Goal: Information Seeking & Learning: Learn about a topic

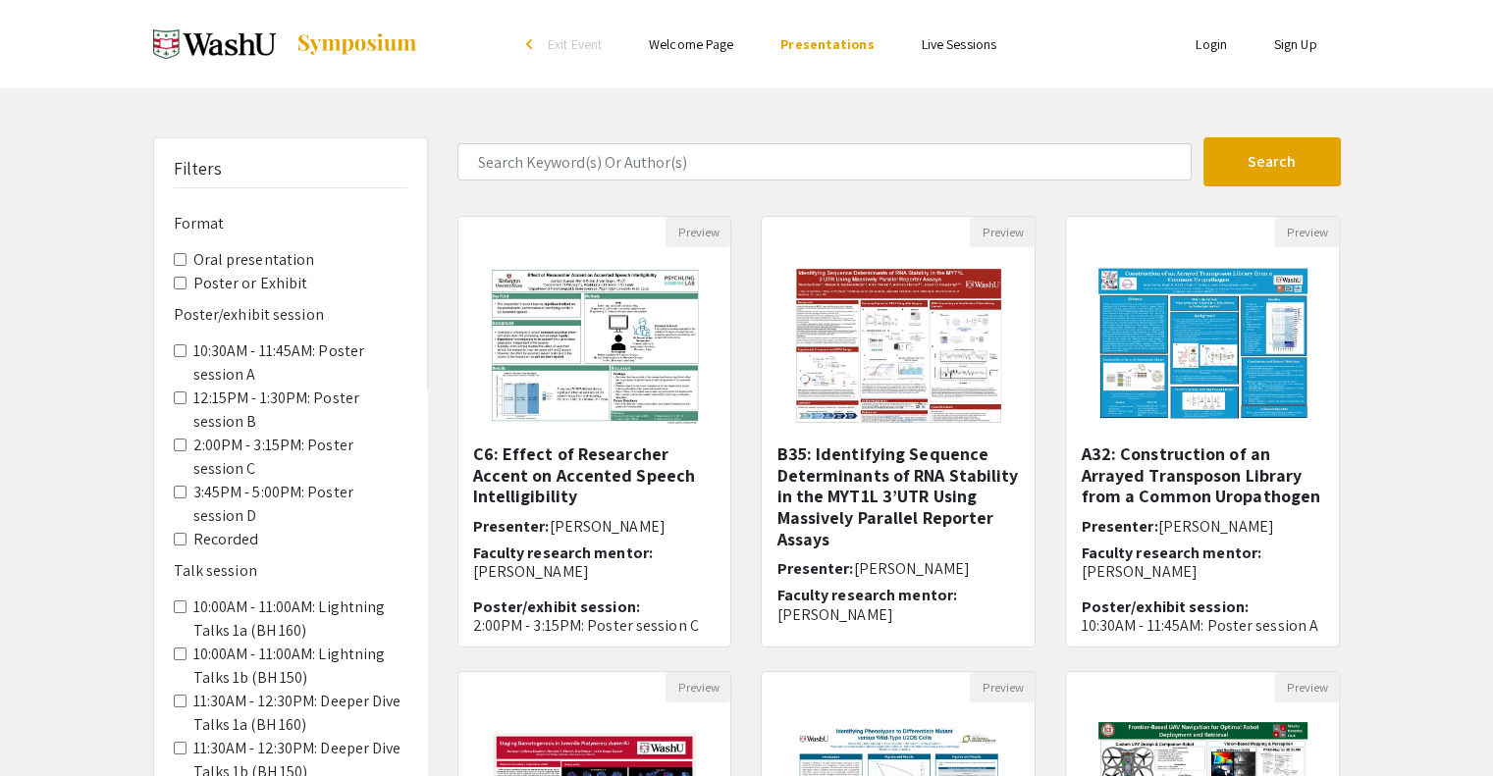
click at [203, 256] on label "Oral presentation" at bounding box center [254, 260] width 122 height 24
click at [186, 256] on presentation "Oral presentation" at bounding box center [180, 259] width 13 height 13
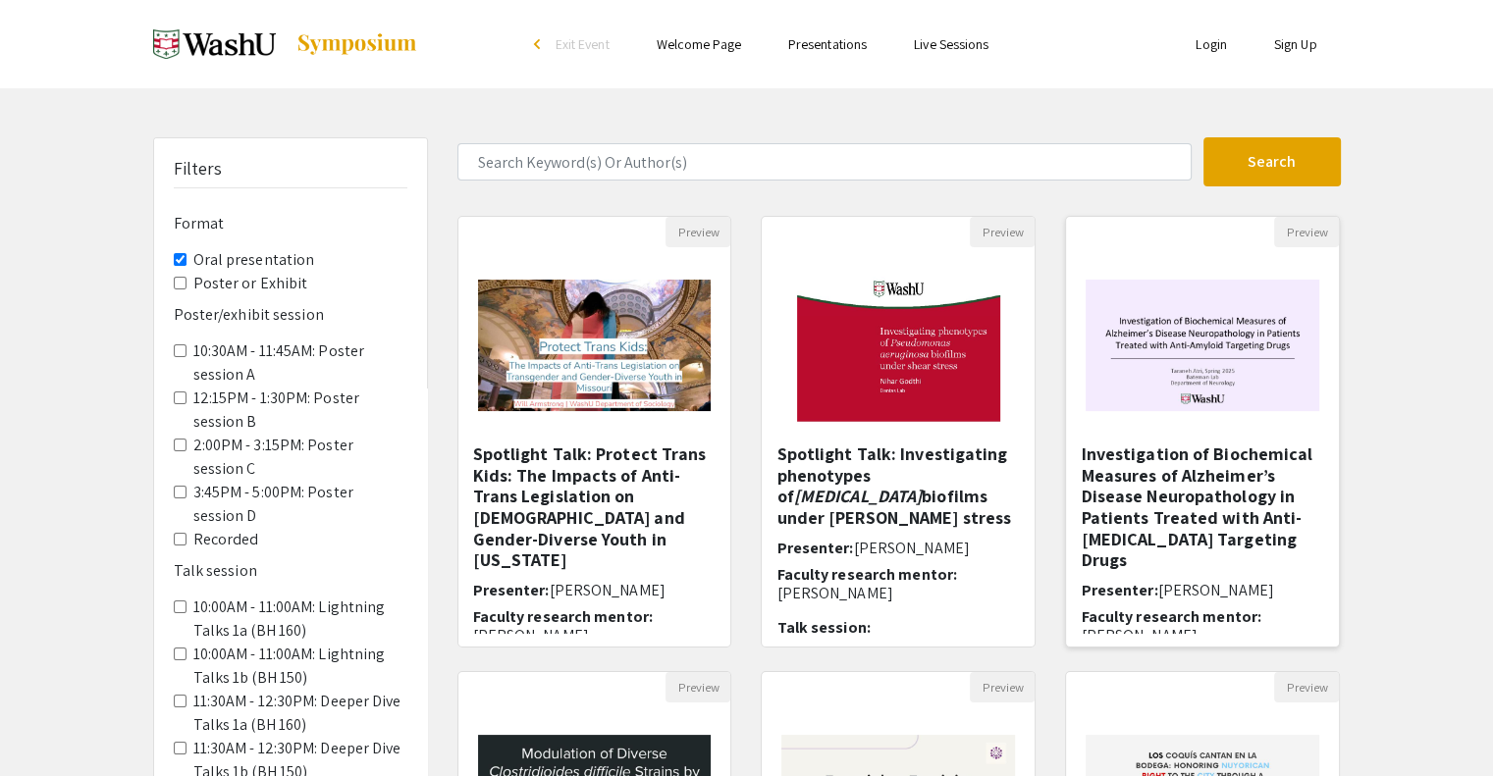
click at [1171, 449] on h5 "Investigation of Biochemical Measures of Alzheimer’s Disease Neuropathology in …" at bounding box center [1201, 508] width 243 height 128
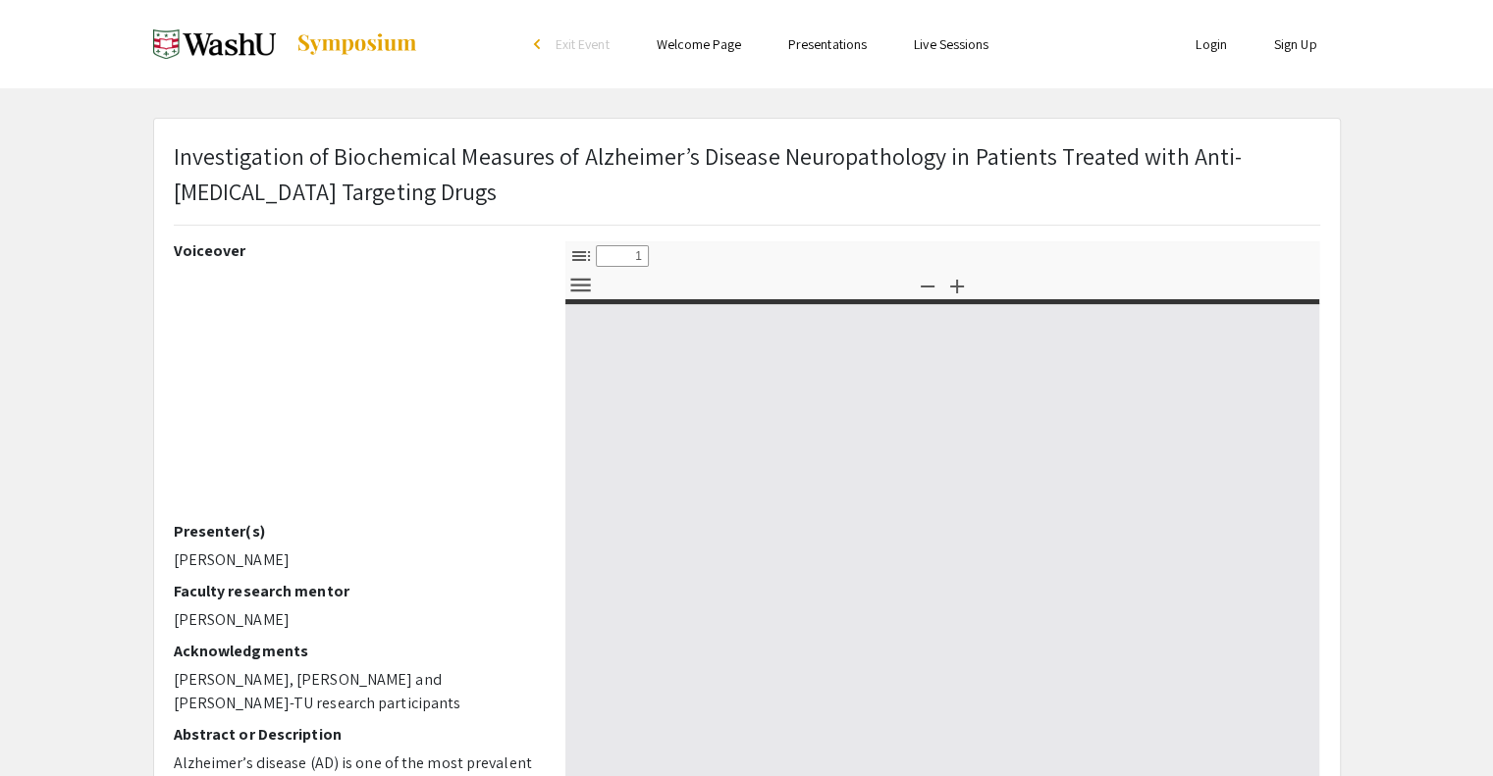
select select "custom"
type input "0"
select select "custom"
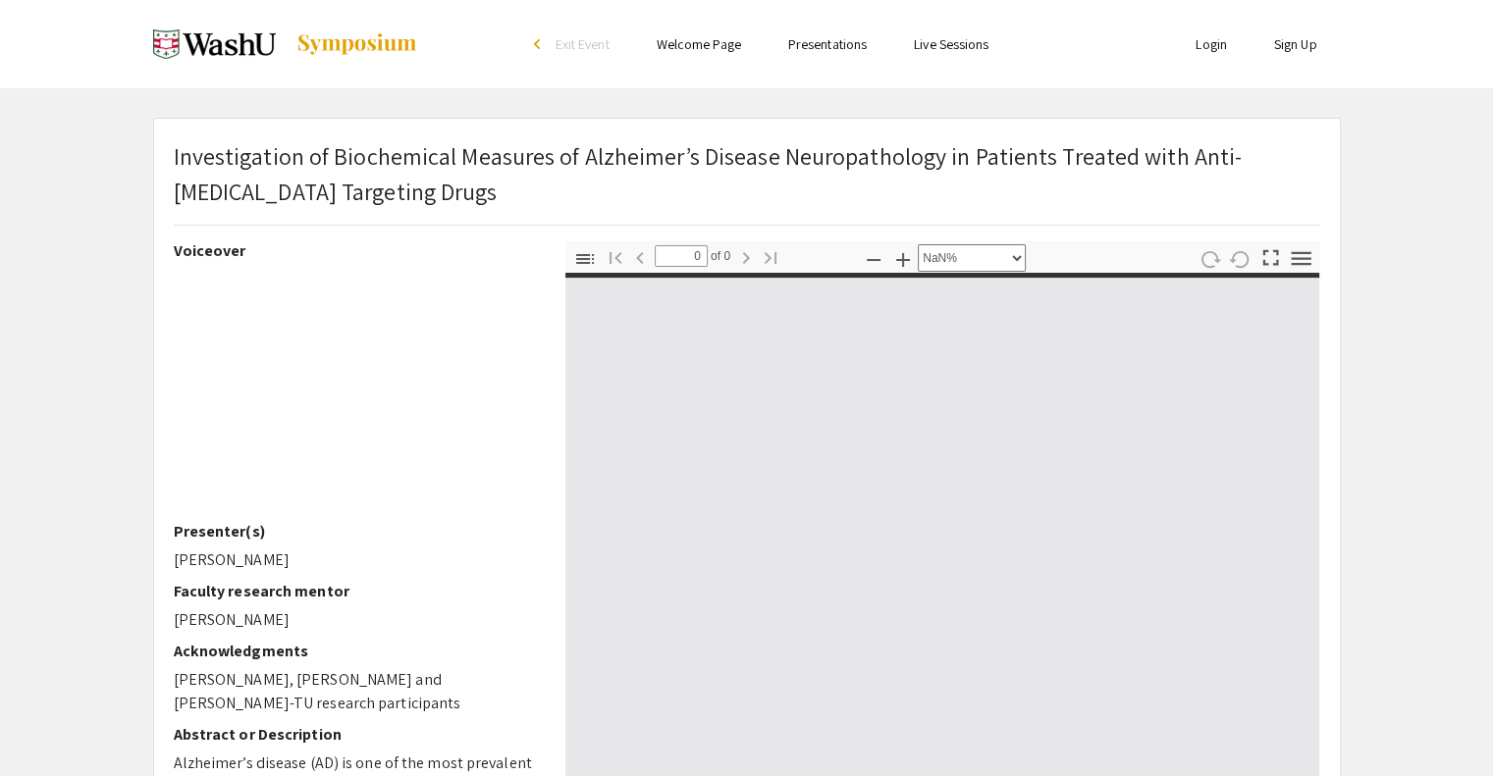
type input "1"
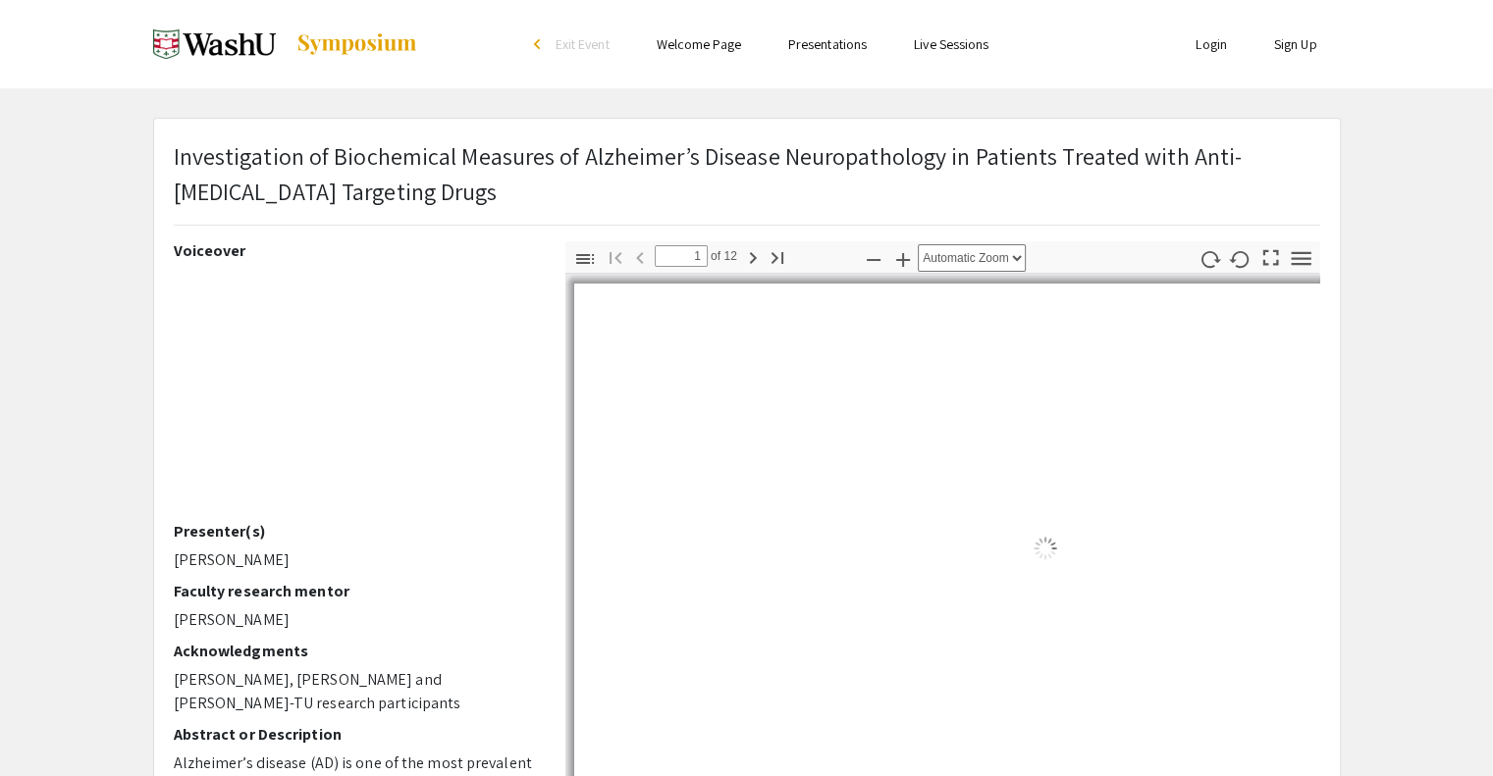
select select "auto"
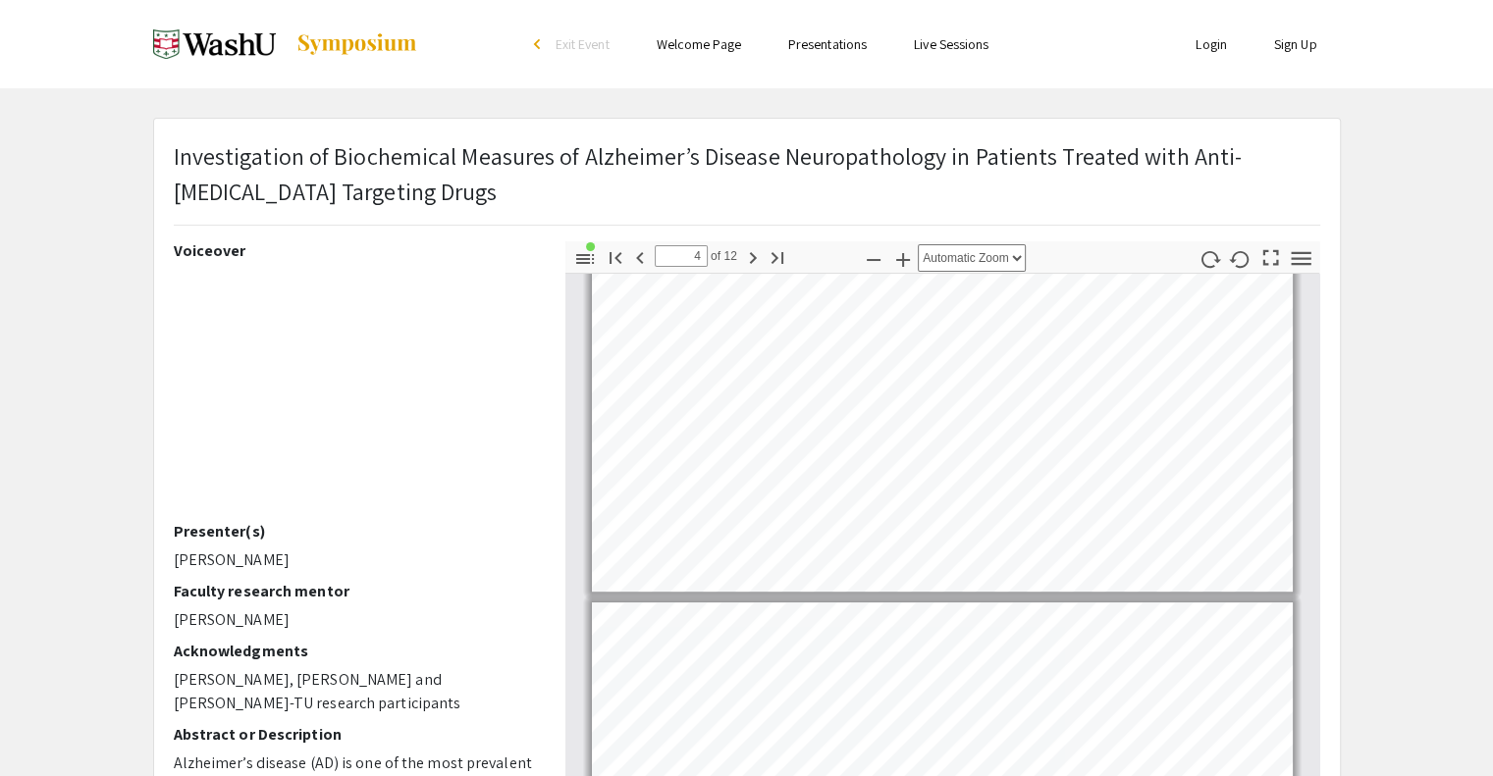
scroll to position [900, 0]
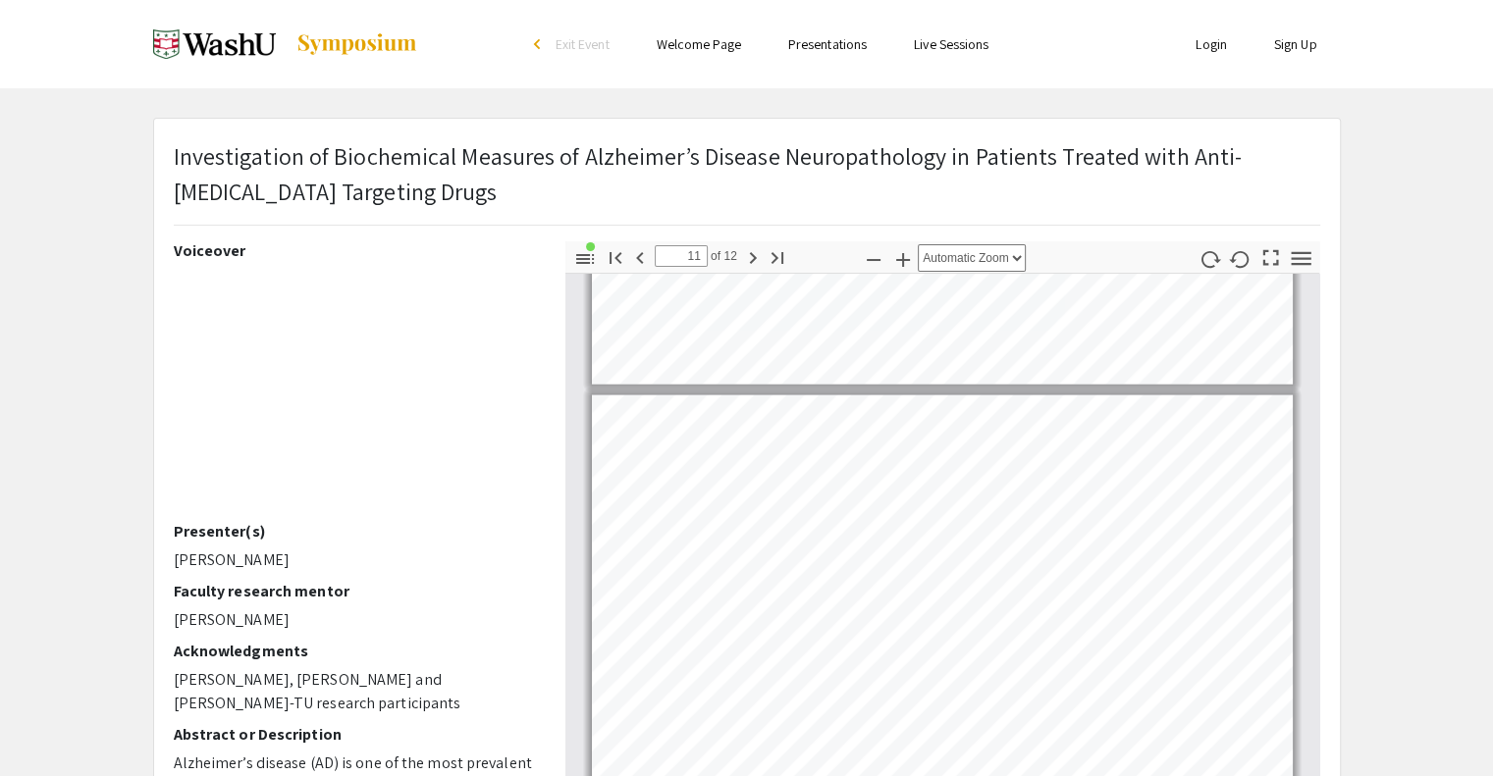
type input "12"
